Goal: Browse casually: Explore the website without a specific task or goal

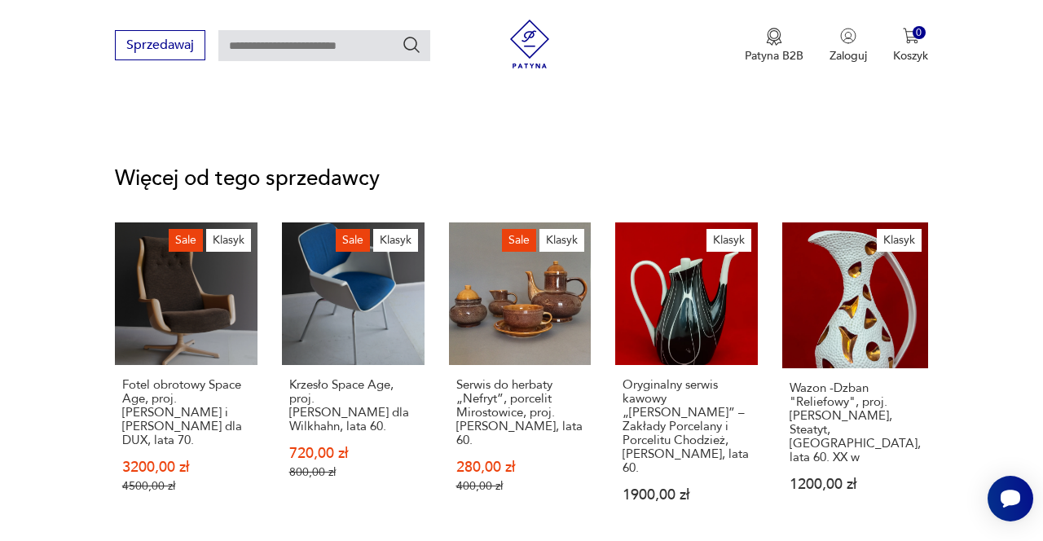
scroll to position [2180, 0]
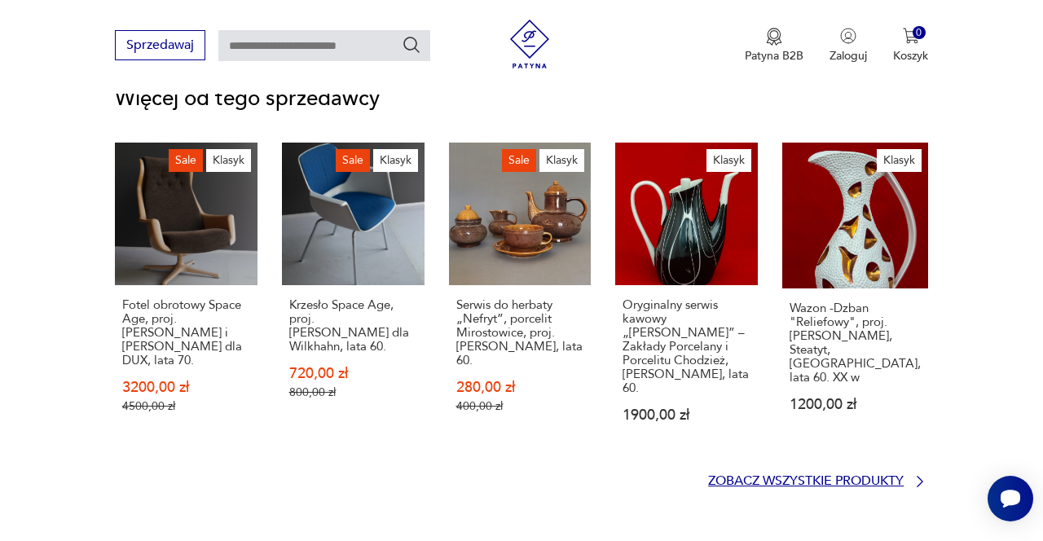
click at [824, 476] on p "Zobacz wszystkie produkty" at bounding box center [806, 481] width 196 height 11
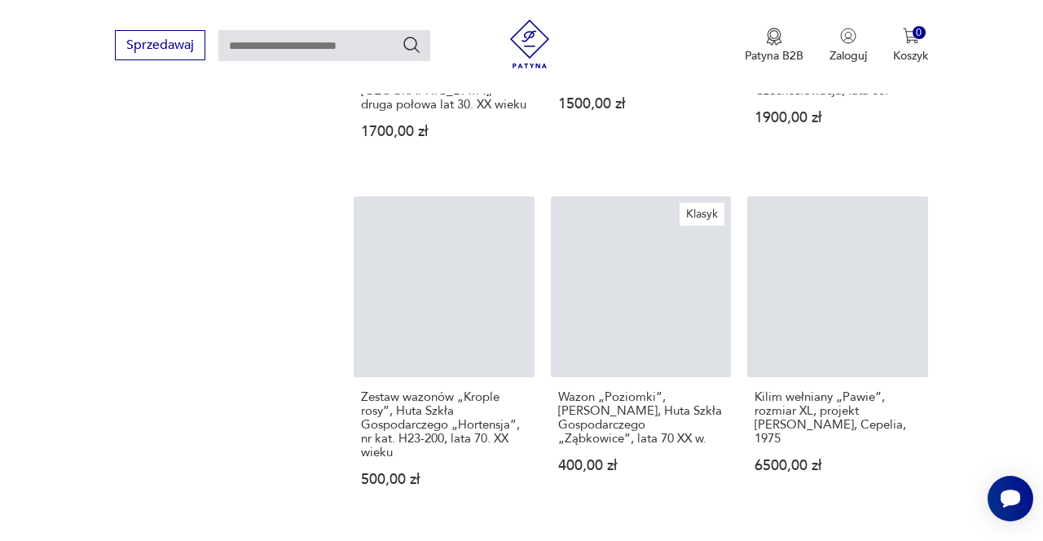
scroll to position [1885, 0]
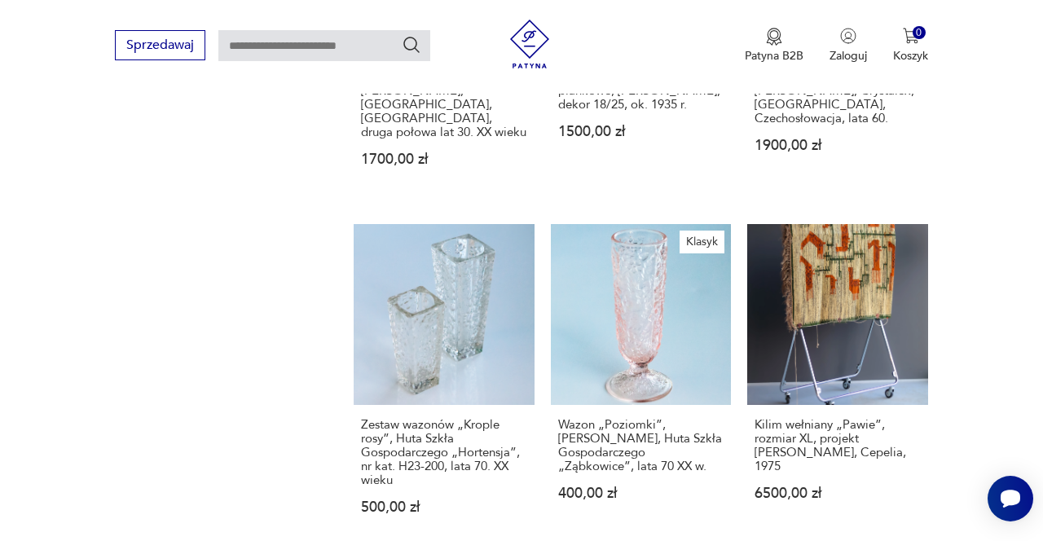
click at [442, 282] on link "Zestaw wazonów „Krople rosy”, Huta Szkła Gospodarczego „Hortensja”, nr kat. H23…" at bounding box center [444, 385] width 181 height 322
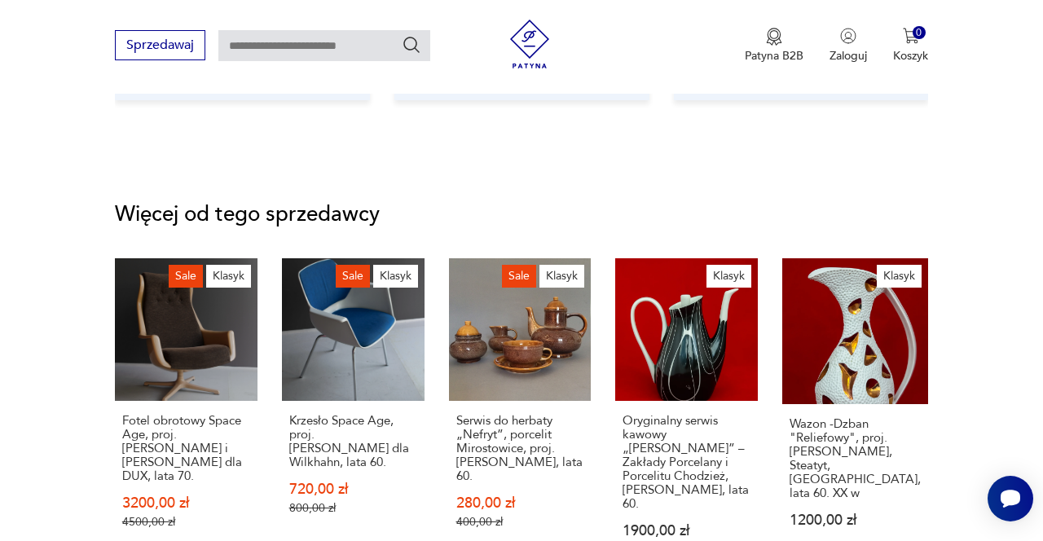
scroll to position [2145, 0]
